Goal: Check status: Check status

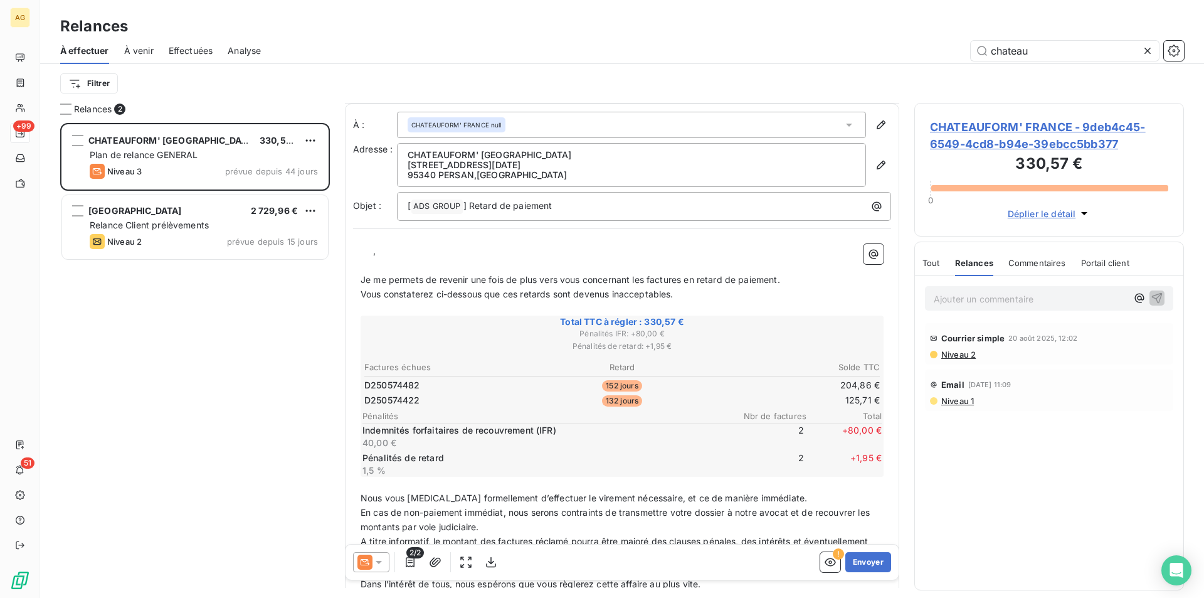
scroll to position [1, 0]
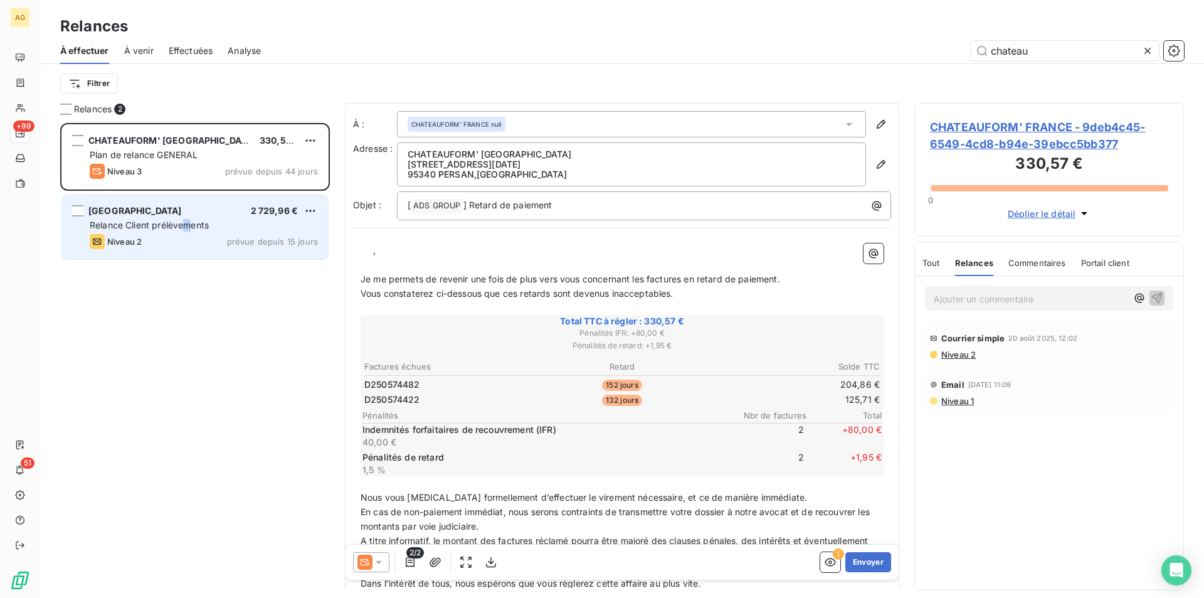
click at [188, 220] on div "[GEOGRAPHIC_DATA] 2 729,96 € Relance Client prélèvements Niveau 2 prévue depuis…" at bounding box center [195, 227] width 266 height 64
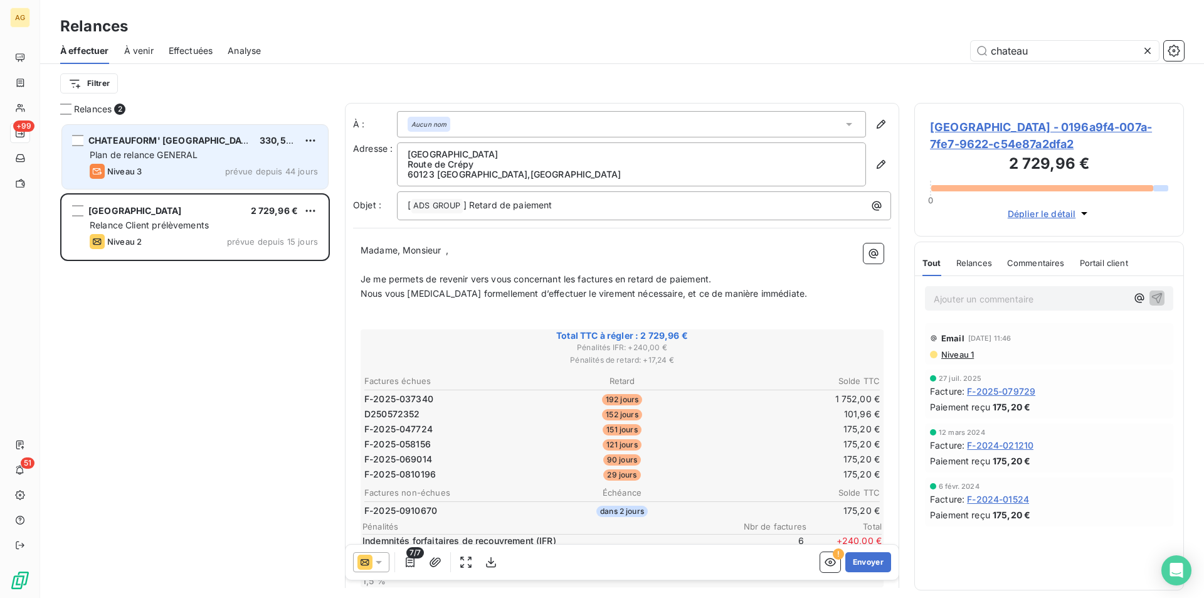
click at [167, 141] on span "CHATEAUFORM' [GEOGRAPHIC_DATA]" at bounding box center [171, 140] width 167 height 11
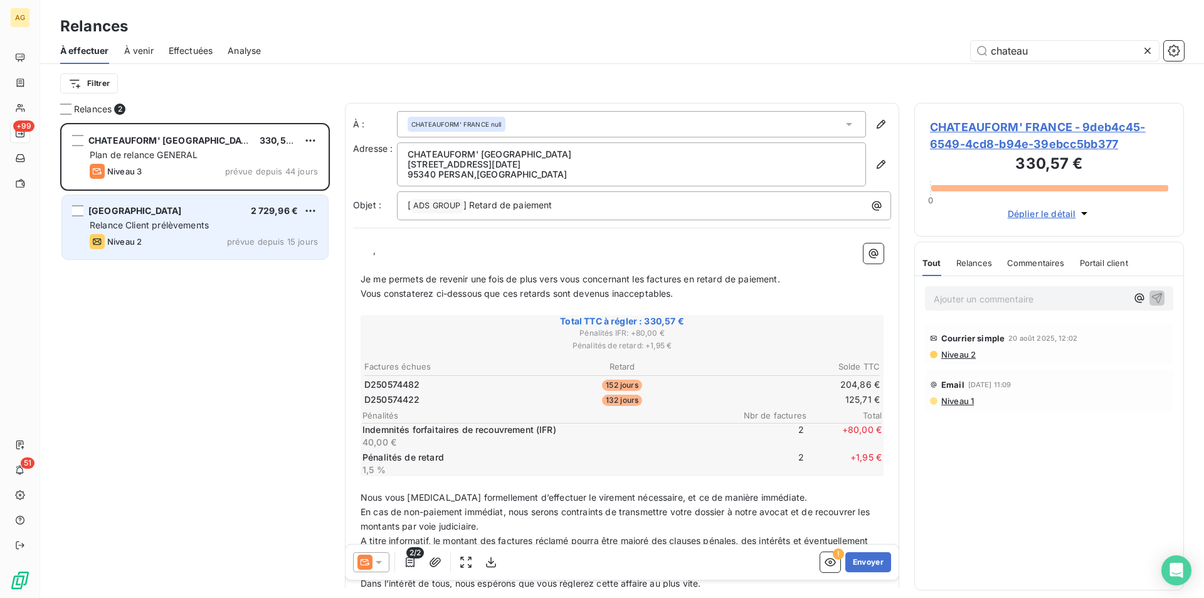
click at [213, 206] on div "[GEOGRAPHIC_DATA] 2 729,96 €" at bounding box center [204, 210] width 228 height 11
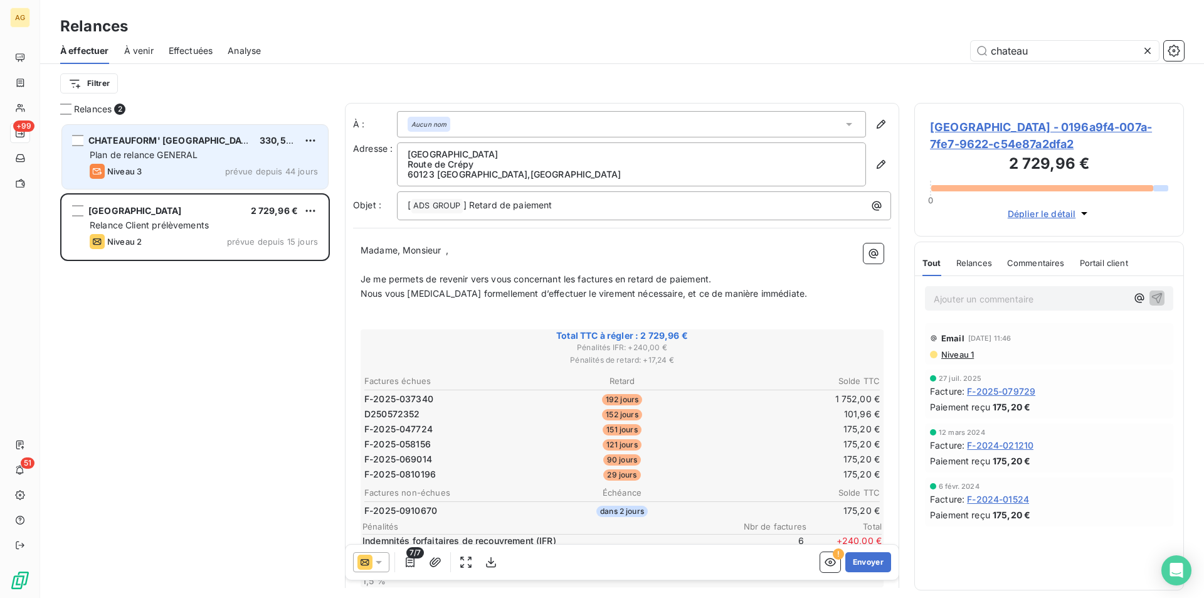
click at [202, 147] on div "CHATEAUFORM' FRANCE 330,57 € Plan de relance GENERAL Niveau 3 prévue depuis 44 …" at bounding box center [195, 157] width 266 height 64
